Goal: Information Seeking & Learning: Learn about a topic

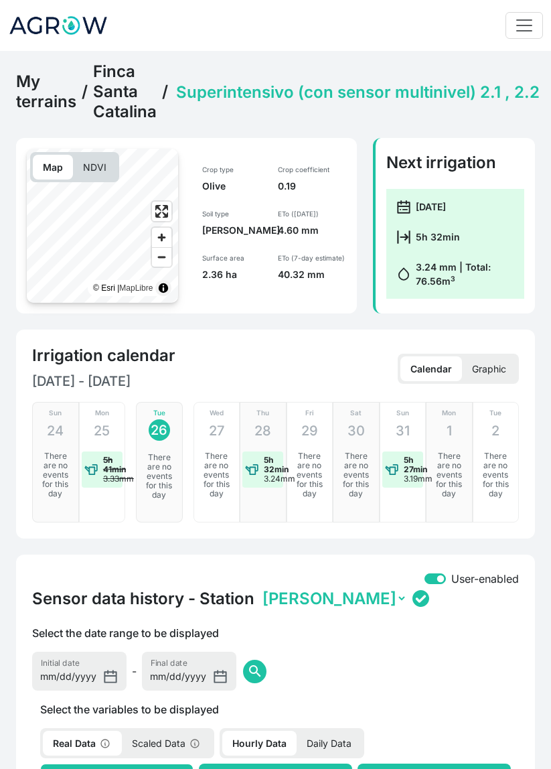
select select "2607"
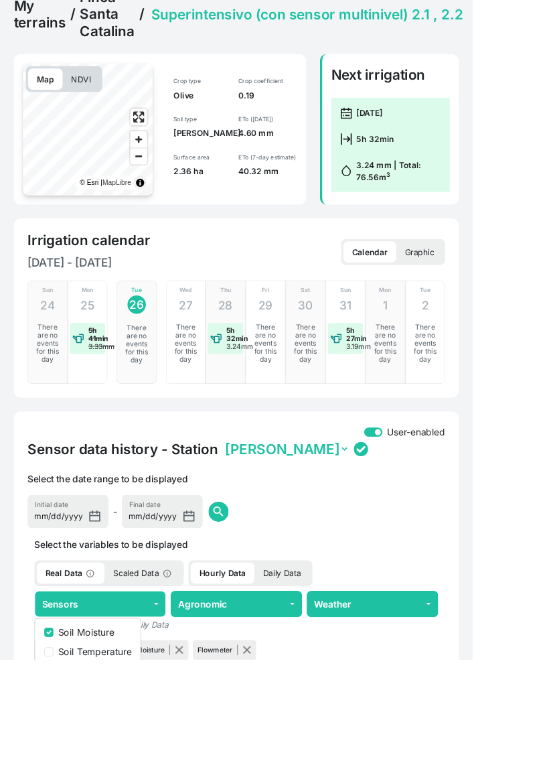
scroll to position [75, 0]
click at [127, 22] on link "Finca Santa Catalina" at bounding box center [125, 17] width 64 height 60
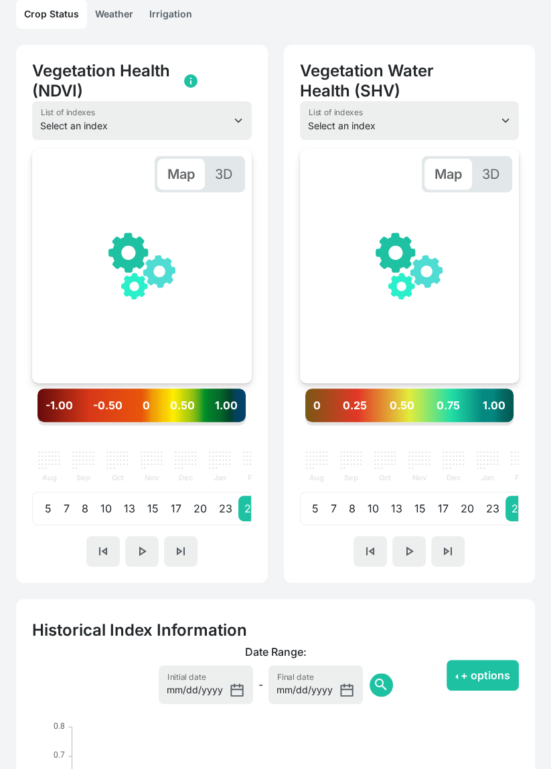
scroll to position [0, 201]
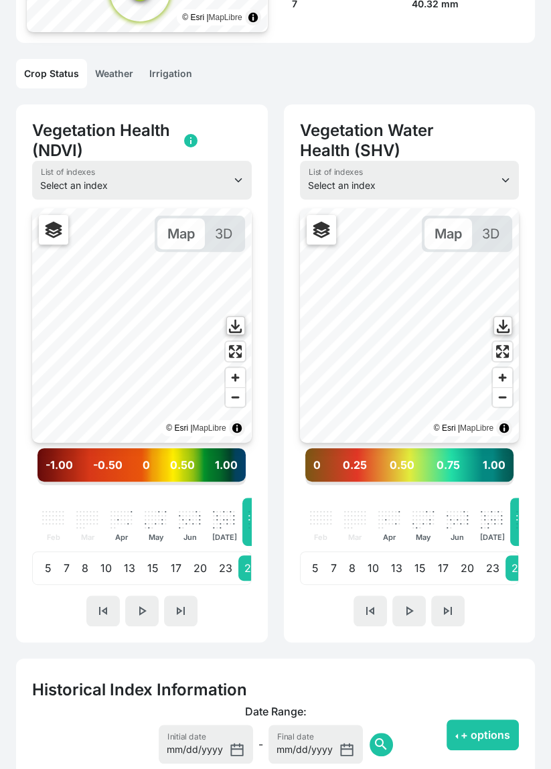
click at [175, 76] on link "Irrigation" at bounding box center [170, 73] width 59 height 29
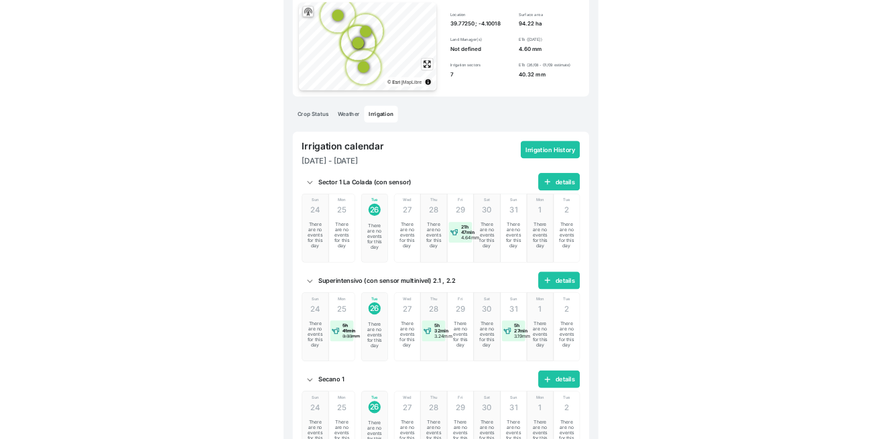
scroll to position [241, 0]
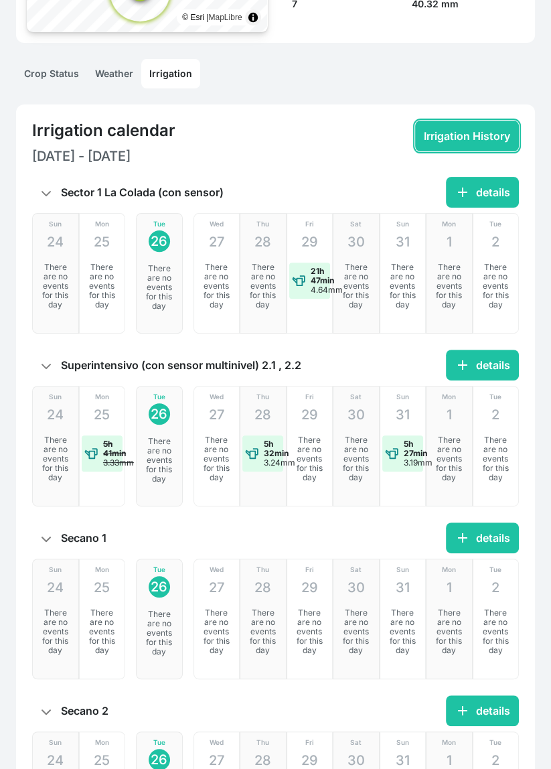
click at [504, 136] on button "Irrigation History" at bounding box center [467, 136] width 104 height 31
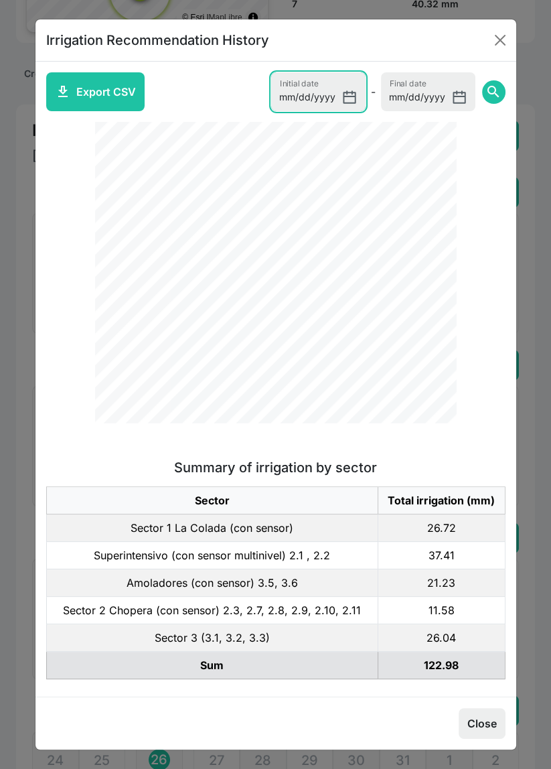
click at [352, 96] on input "[DATE]" at bounding box center [318, 91] width 94 height 39
click at [499, 100] on button "search" at bounding box center [493, 91] width 23 height 23
click at [352, 90] on input "[DATE]" at bounding box center [318, 91] width 94 height 39
click at [352, 96] on input "[DATE]" at bounding box center [318, 91] width 94 height 39
click at [358, 92] on input "[DATE]" at bounding box center [318, 91] width 94 height 39
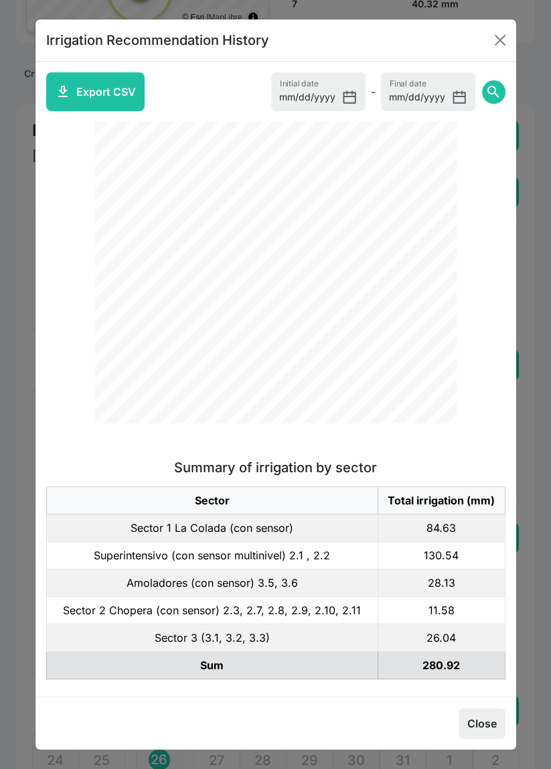
click at [496, 92] on span "search" at bounding box center [494, 92] width 16 height 16
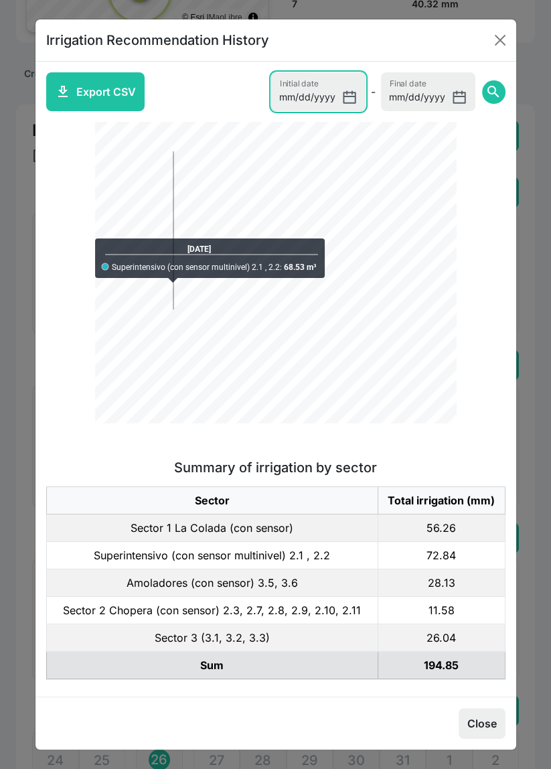
click at [366, 96] on input "[DATE]" at bounding box center [318, 91] width 94 height 39
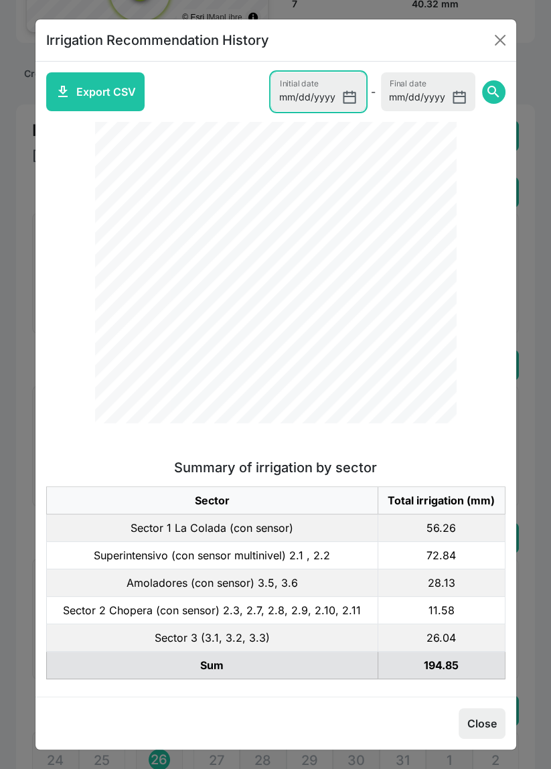
click at [366, 97] on input "[DATE]" at bounding box center [318, 91] width 94 height 39
click at [498, 85] on span "search" at bounding box center [494, 92] width 16 height 16
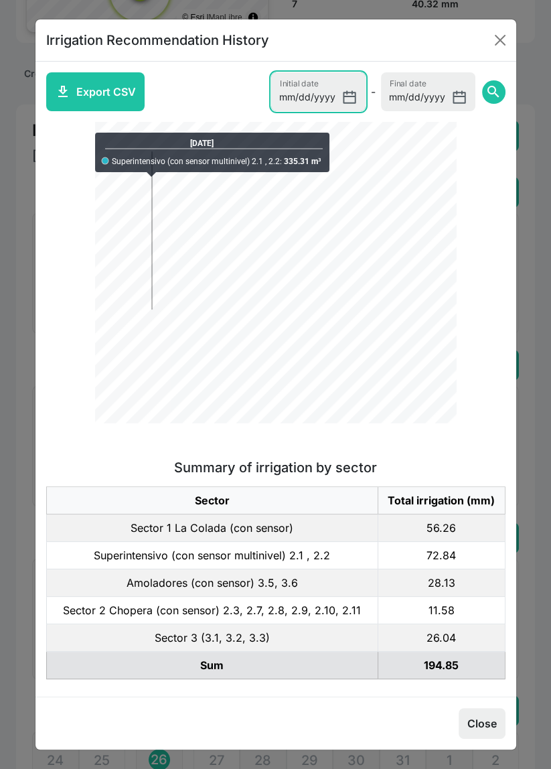
click at [366, 96] on input "[DATE]" at bounding box center [318, 91] width 94 height 39
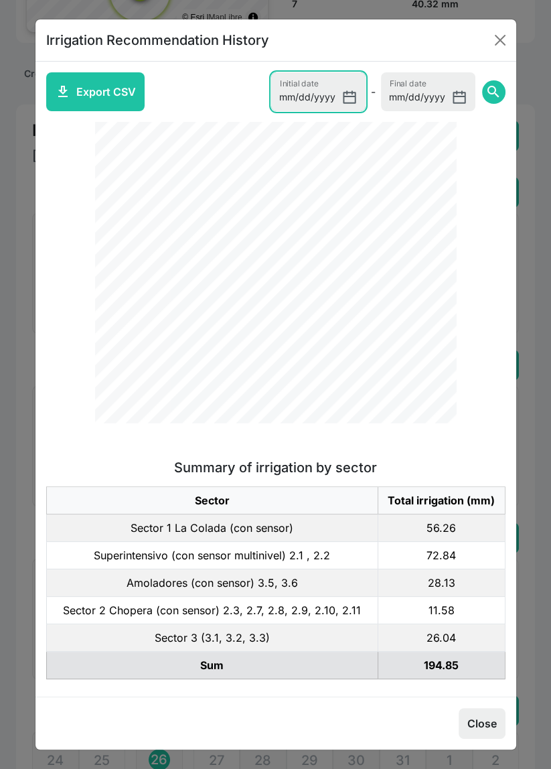
type input "[DATE]"
click at [502, 92] on button "search" at bounding box center [493, 91] width 23 height 23
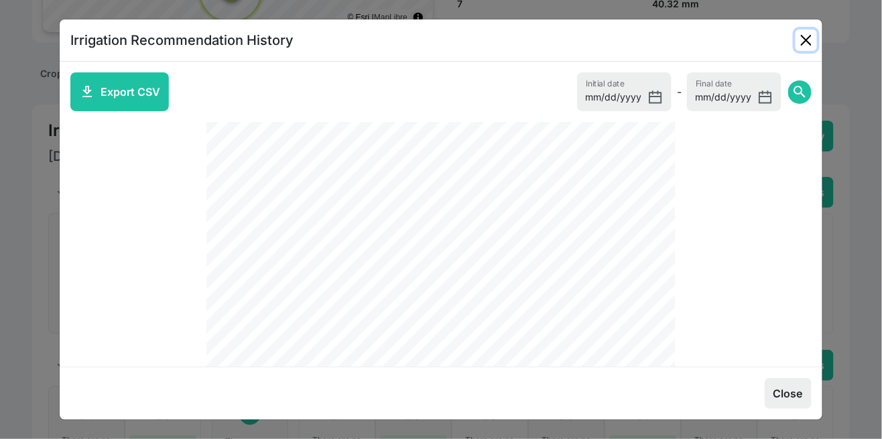
click at [551, 42] on button "Close" at bounding box center [805, 39] width 21 height 21
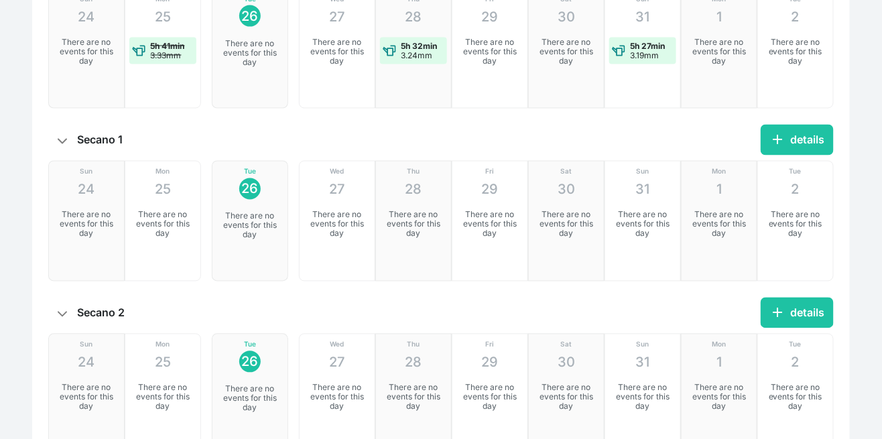
scroll to position [647, 0]
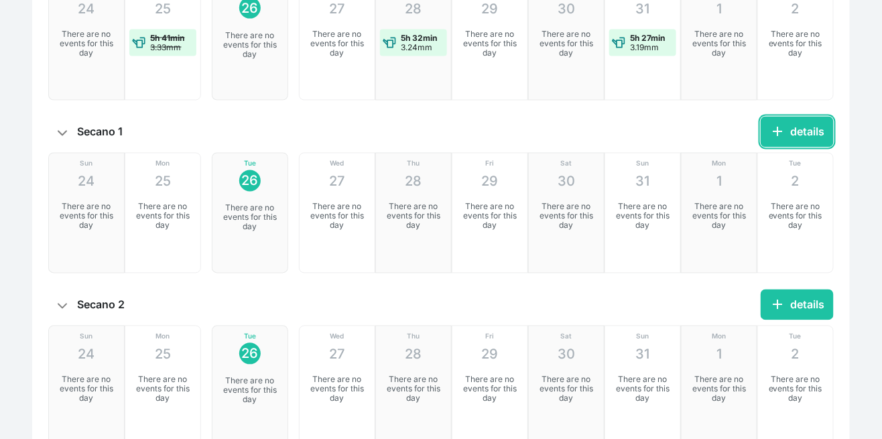
click at [551, 123] on button "add details" at bounding box center [796, 132] width 73 height 31
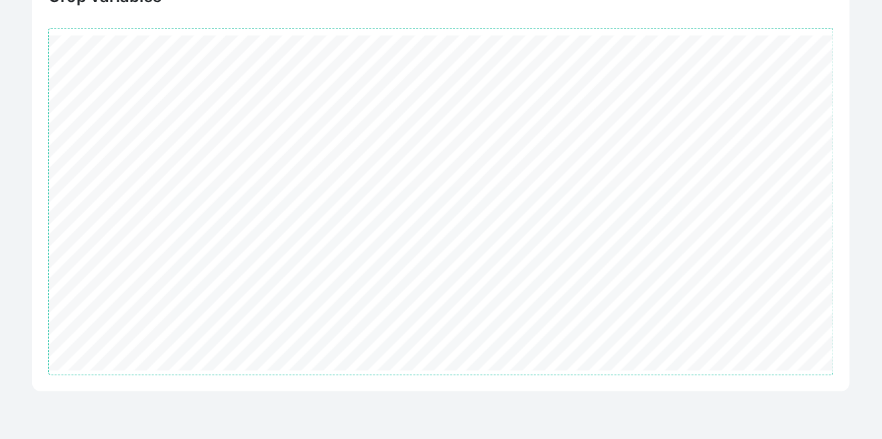
scroll to position [260, 0]
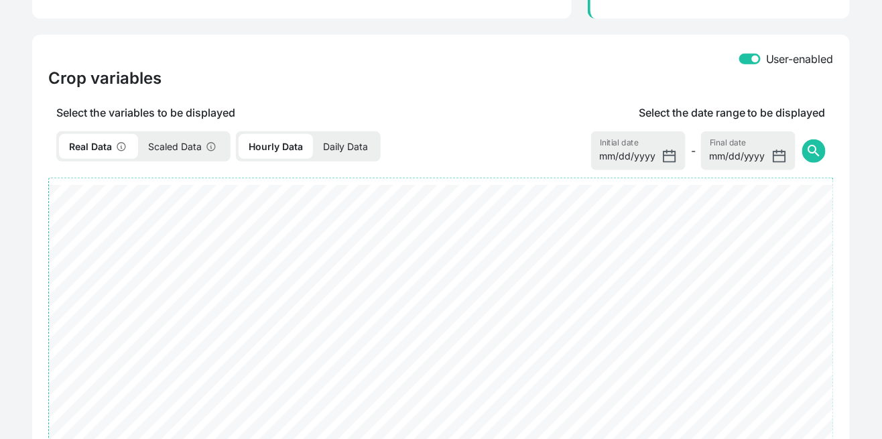
select select "2608"
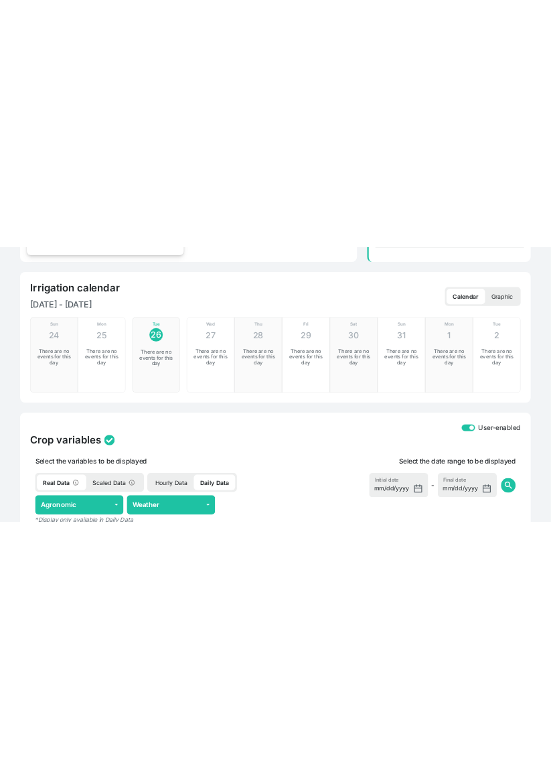
scroll to position [0, 0]
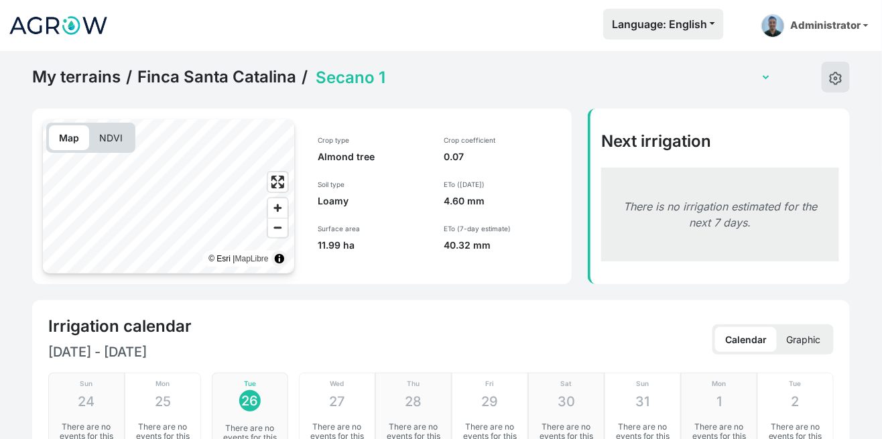
click at [393, 78] on select "Amoladores (con sensor) 3.5, 3.6 Secano 1 Secano 2 Sector 1 La Colada (con sens…" at bounding box center [542, 77] width 458 height 21
click at [313, 67] on select "Amoladores (con sensor) 3.5, 3.6 Secano 1 Secano 2 Sector 1 La Colada (con sens…" at bounding box center [542, 77] width 458 height 21
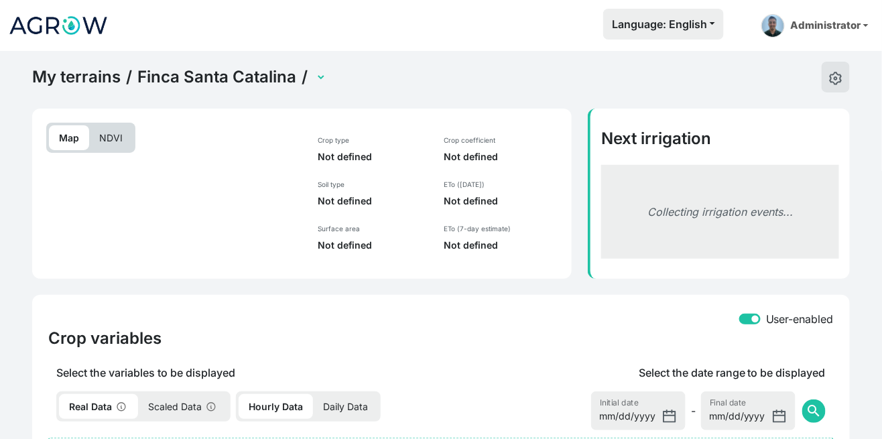
select select "2609"
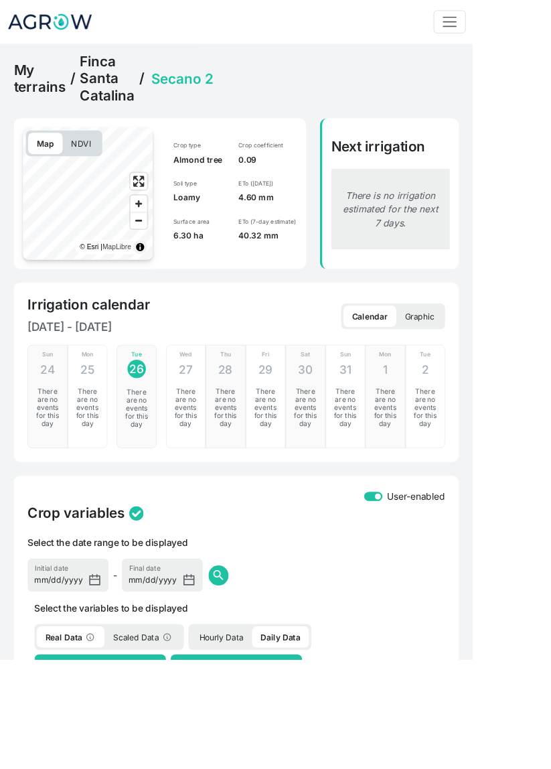
click at [251, 82] on select "Amoladores (con sensor) 3.5, 3.6 Secano 1 Secano 2 Sector 1 La Colada (con sens…" at bounding box center [403, 92] width 458 height 21
click at [174, 82] on select "Amoladores (con sensor) 3.5, 3.6 Secano 1 Secano 2 Sector 1 La Colada (con sens…" at bounding box center [403, 92] width 458 height 21
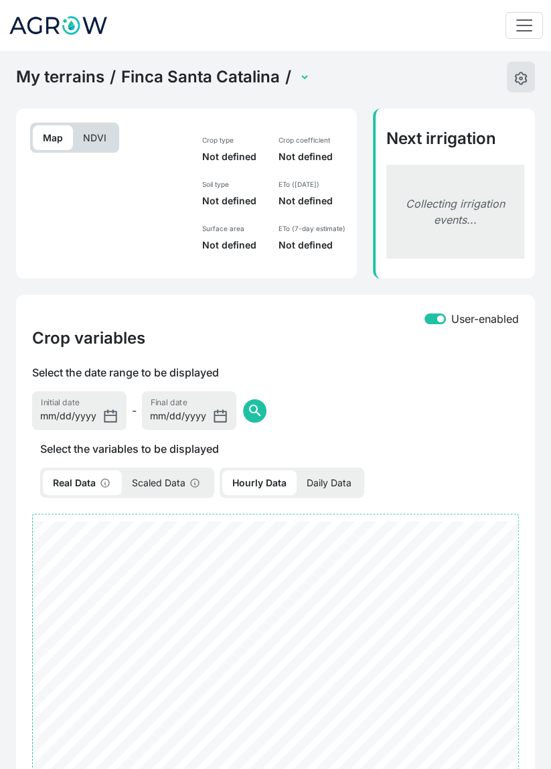
select select "2607"
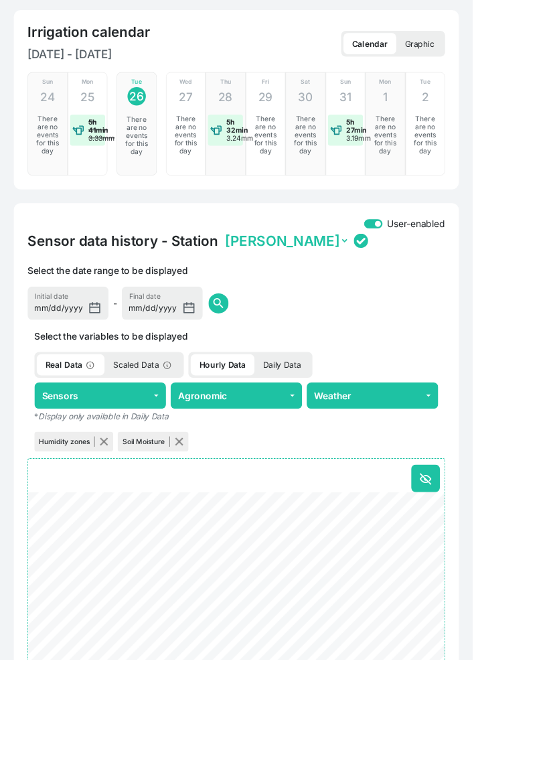
scroll to position [324, 0]
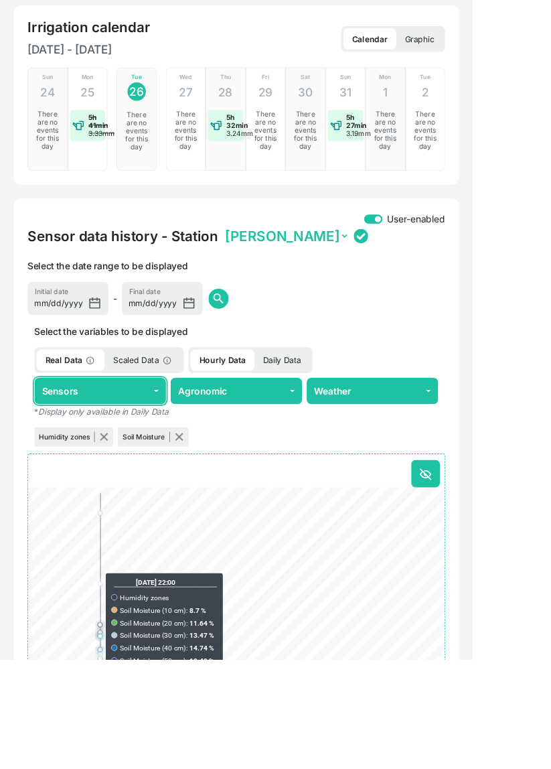
click at [77, 458] on button "Sensors" at bounding box center [116, 455] width 153 height 31
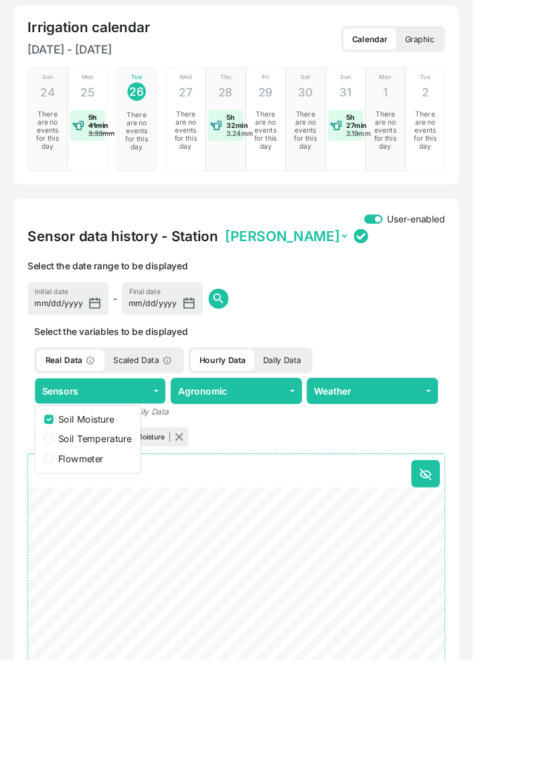
click at [64, 537] on div "Flowmeter" at bounding box center [103, 534] width 102 height 16
click at [59, 532] on input "Flowmeter" at bounding box center [57, 534] width 11 height 11
checkbox input "true"
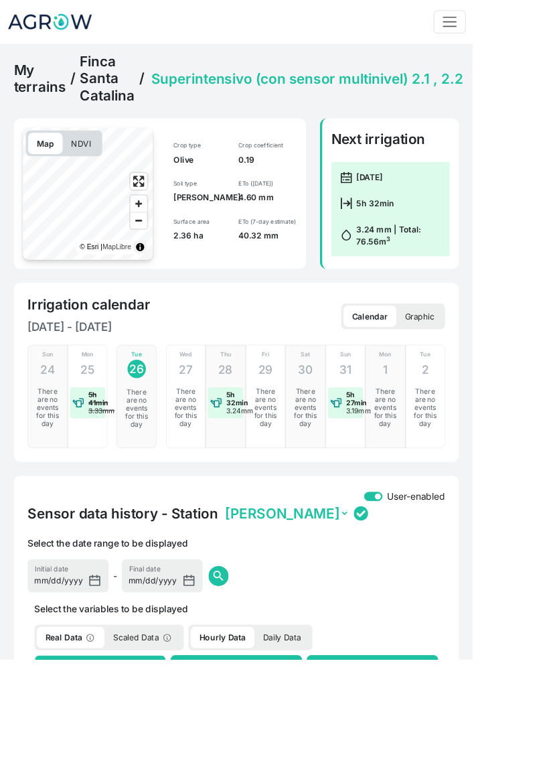
click at [58, 533] on div "Irrigation calendar [DATE] - [DATE] Calendar Graphic Sun 24 There are no events…" at bounding box center [275, 434] width 519 height 209
click at [113, 81] on link "Finca Santa Catalina" at bounding box center [125, 92] width 64 height 60
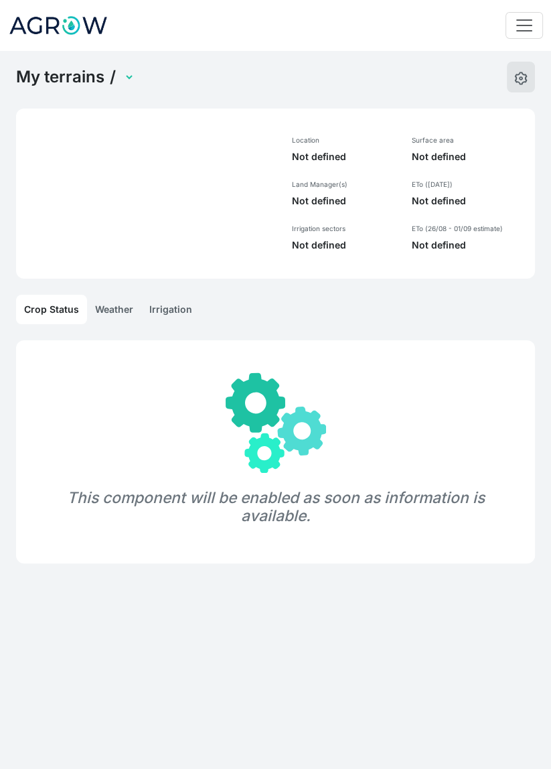
select select "1285"
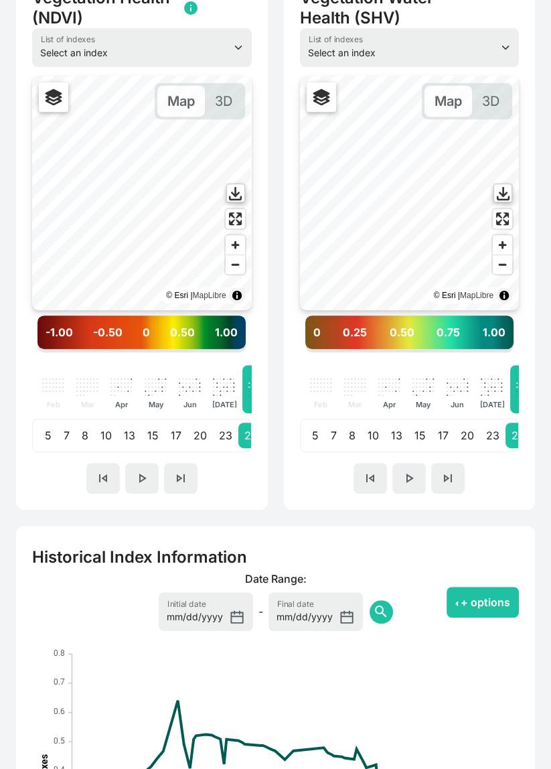
scroll to position [366, 0]
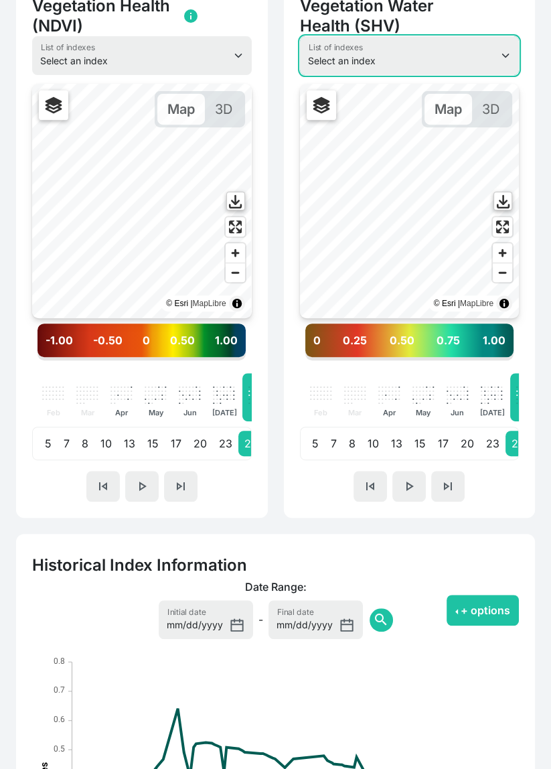
click at [510, 56] on select "Select an index NDVI NDMI SAVI FVC SHV Thermal" at bounding box center [410, 55] width 220 height 39
select select "thermal"
click at [300, 36] on select "Select an index NDVI NDMI SAVI FVC SHV Thermal" at bounding box center [410, 55] width 220 height 39
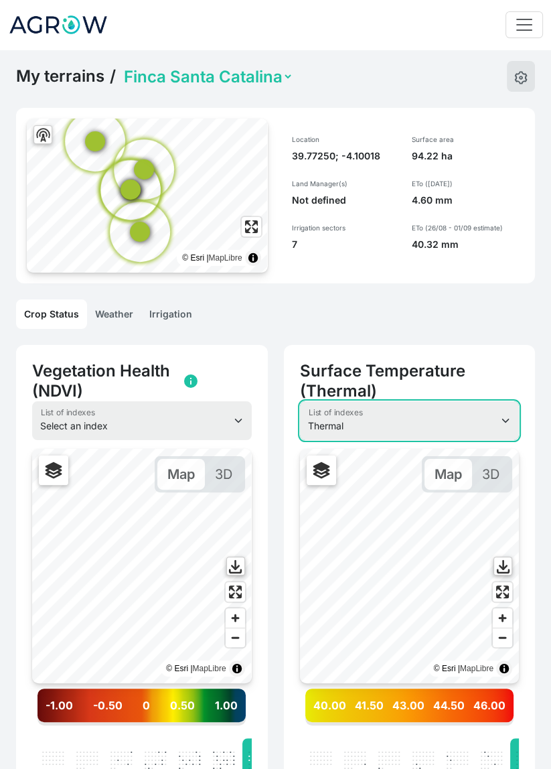
scroll to position [0, 0]
